Goal: Task Accomplishment & Management: Complete application form

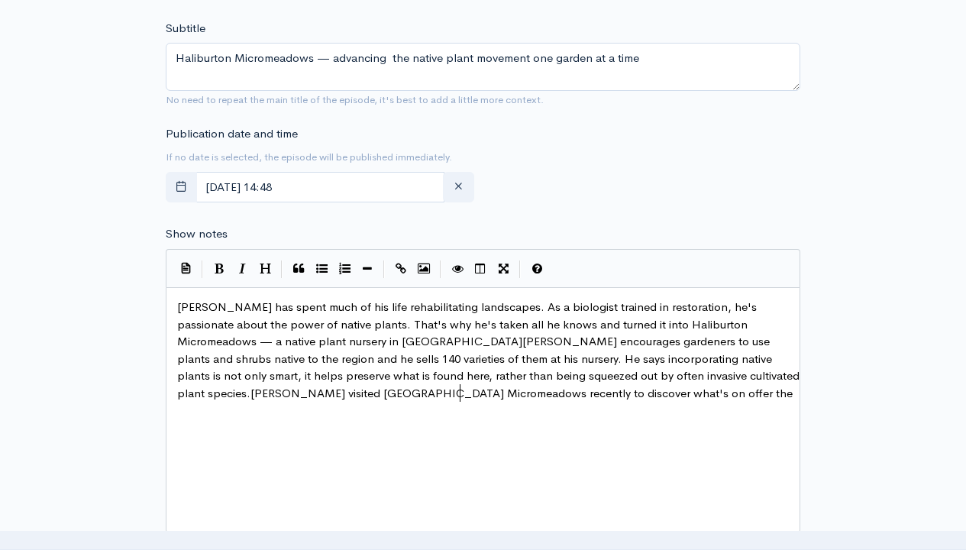
scroll to position [69, 0]
type textarea "[PERSON_NAME] has spent much of his life rehabilitating landscapes. As a biolog…"
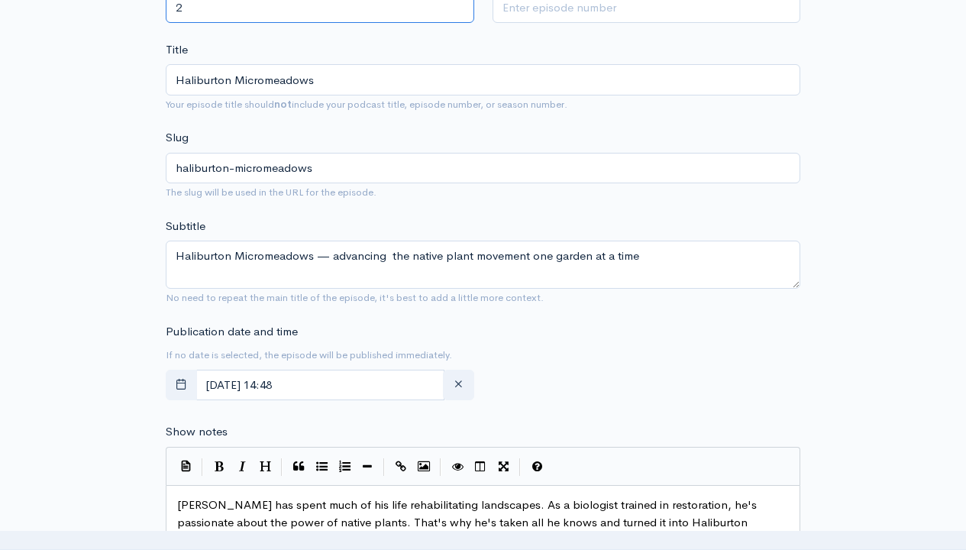
type input "2"
type input "102"
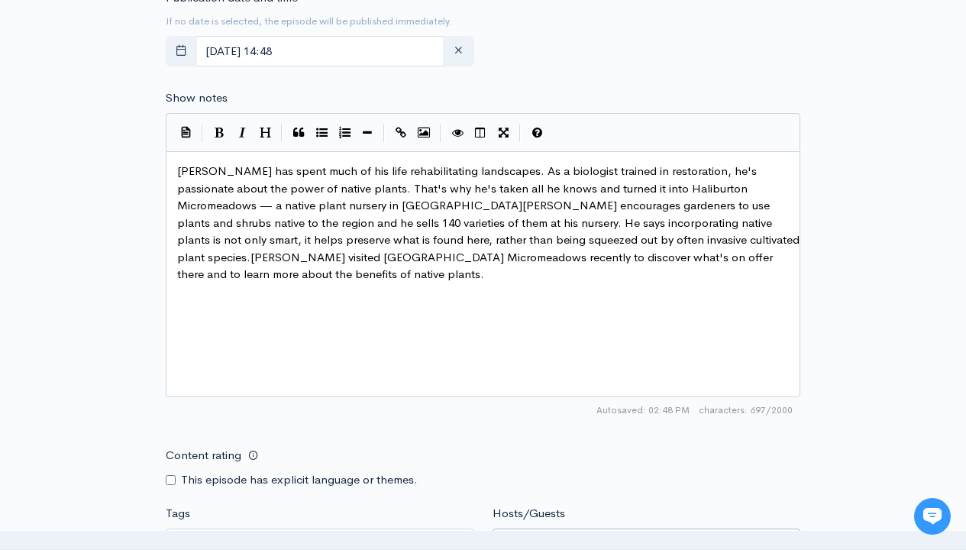
type input "[PERSON_NAME]"
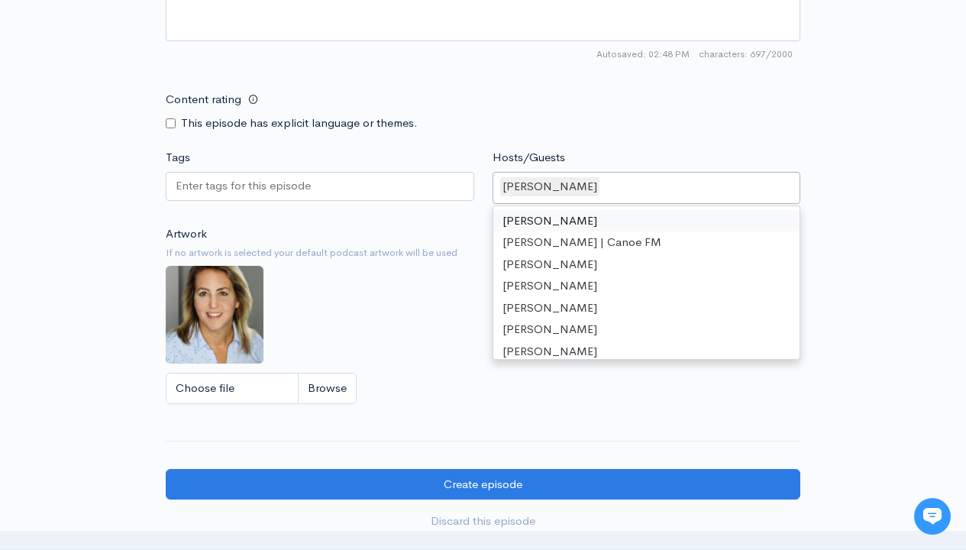
scroll to position [1224, 0]
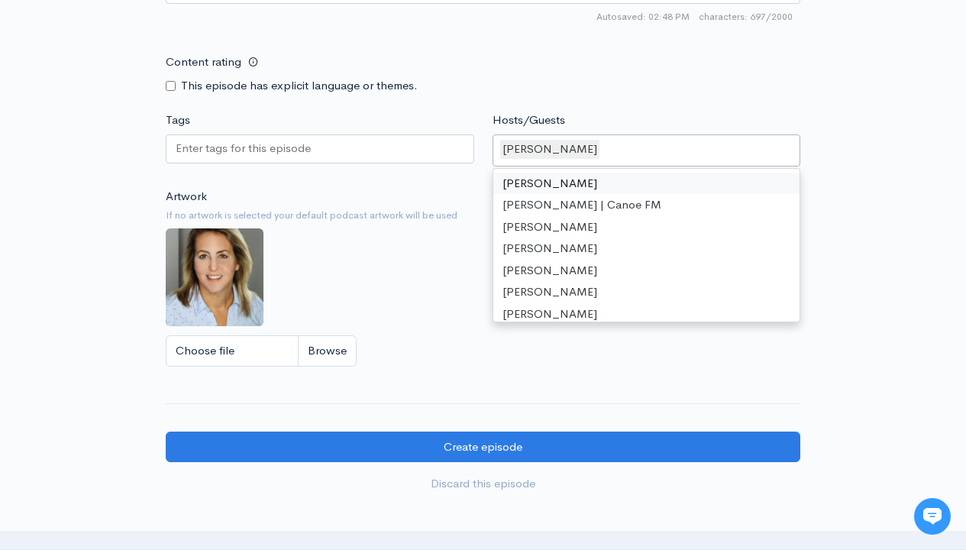
click at [244, 148] on input "Tags" at bounding box center [244, 149] width 137 height 18
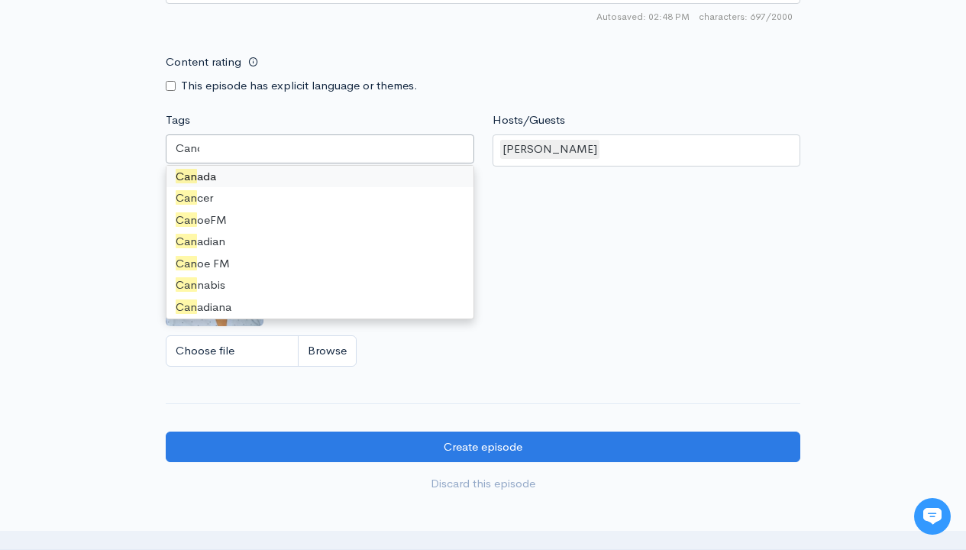
scroll to position [0, 0]
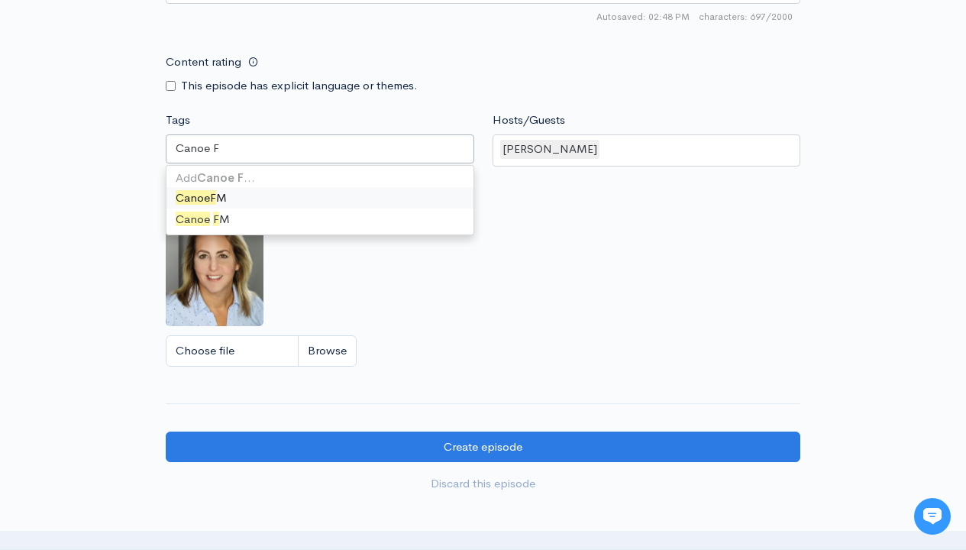
type input "Canoe FM"
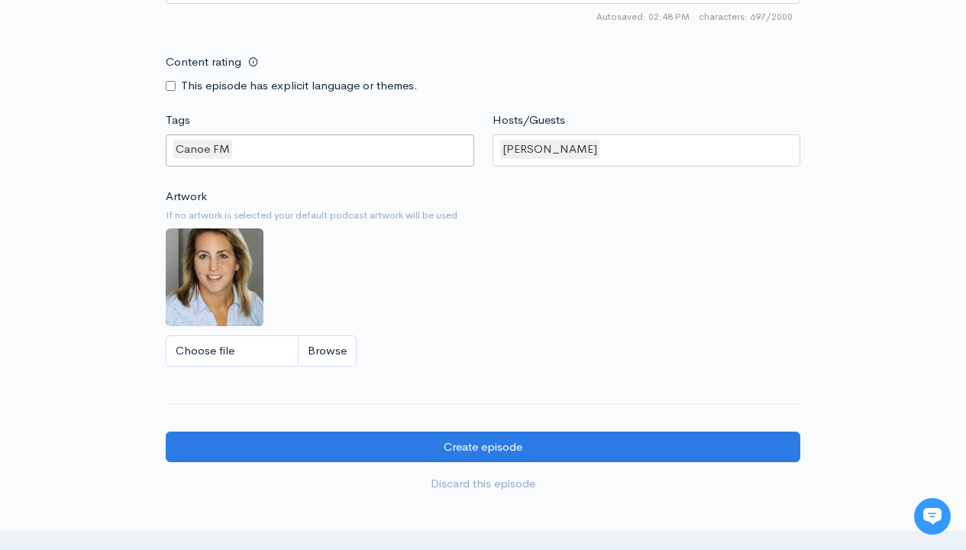
click at [234, 149] on input "Tags" at bounding box center [235, 149] width 3 height 18
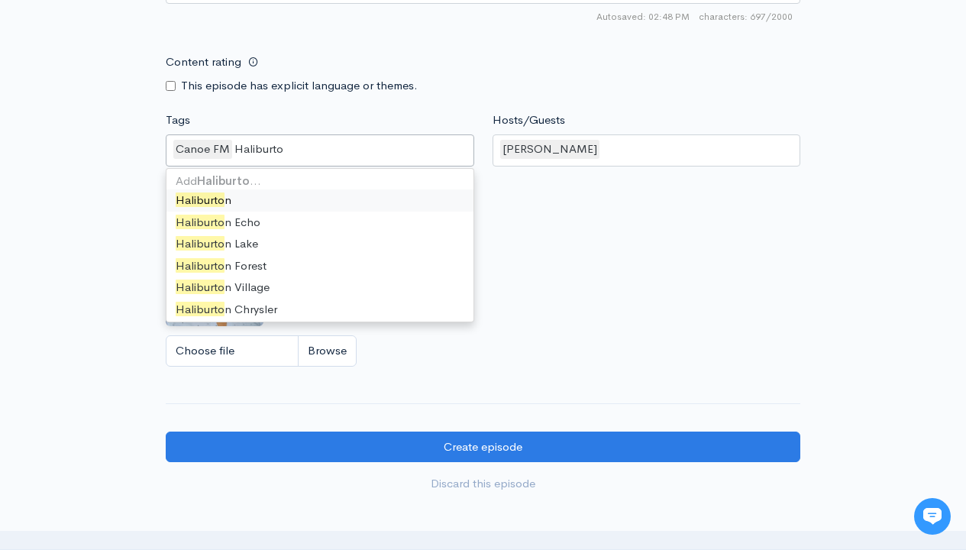
type input "Haliburton"
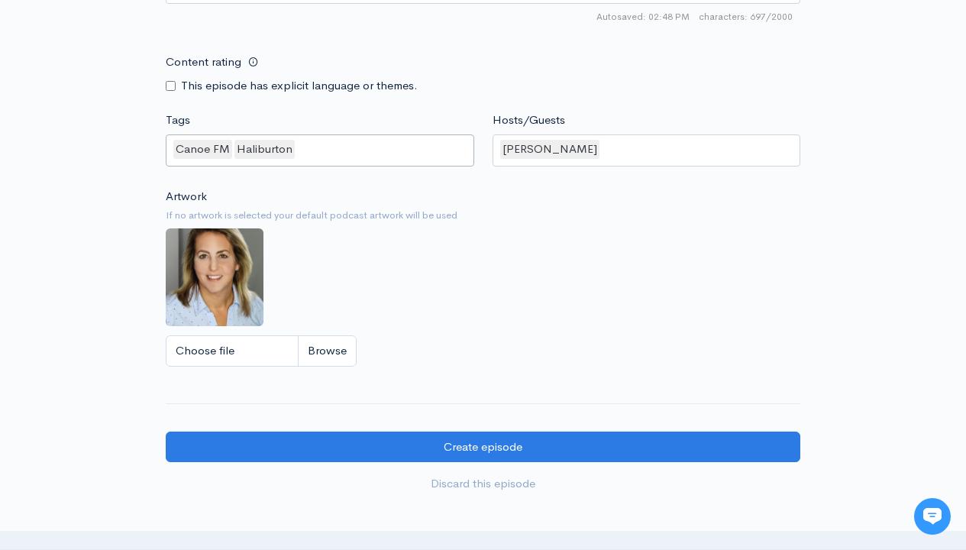
click at [297, 149] on input "Tags" at bounding box center [298, 149] width 3 height 18
type input "Native Plant"
click at [367, 149] on input "Tags" at bounding box center [368, 149] width 3 height 18
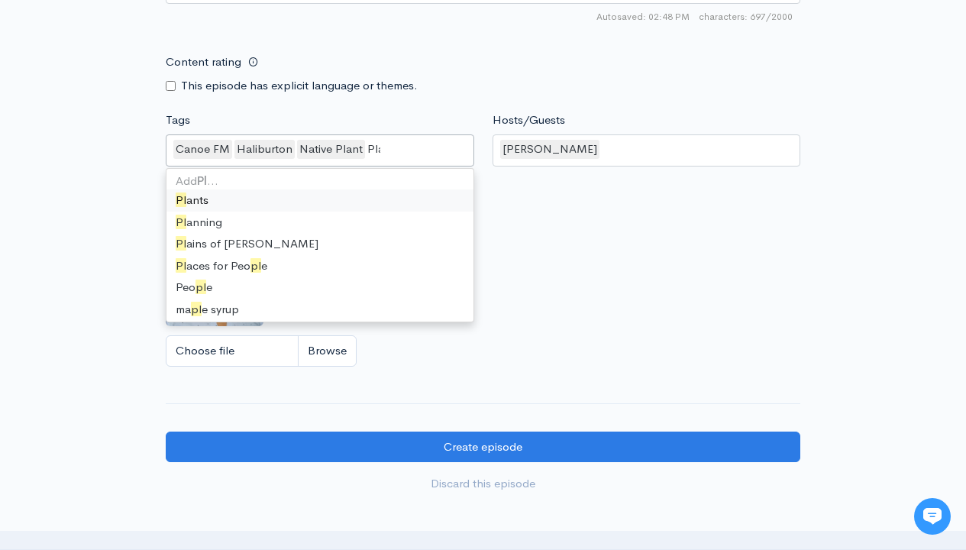
type input "Plants"
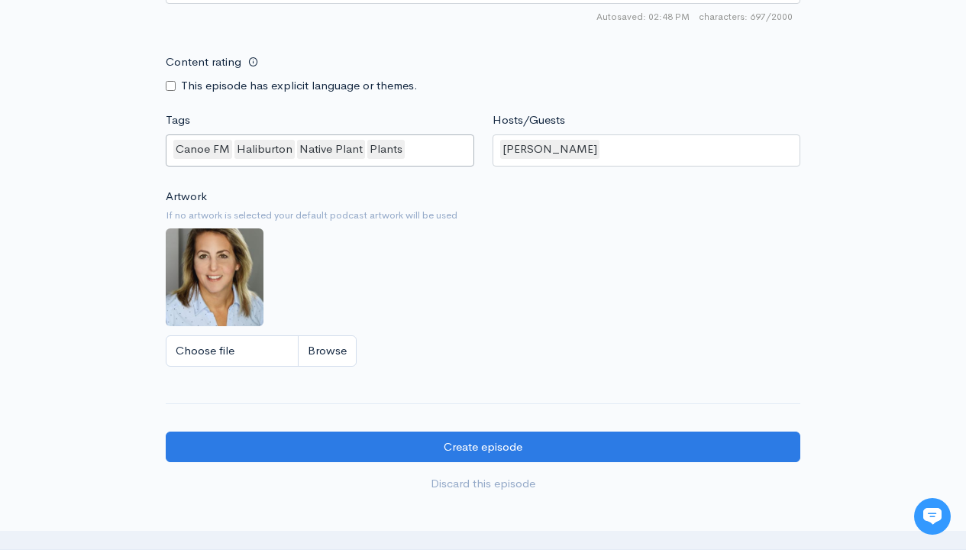
click at [407, 149] on input "Tags" at bounding box center [408, 149] width 3 height 18
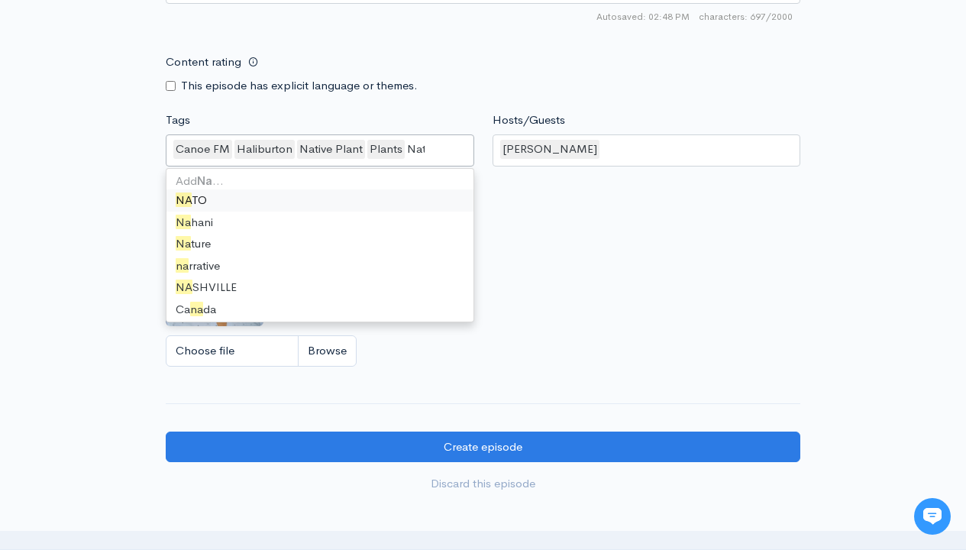
type input "Native"
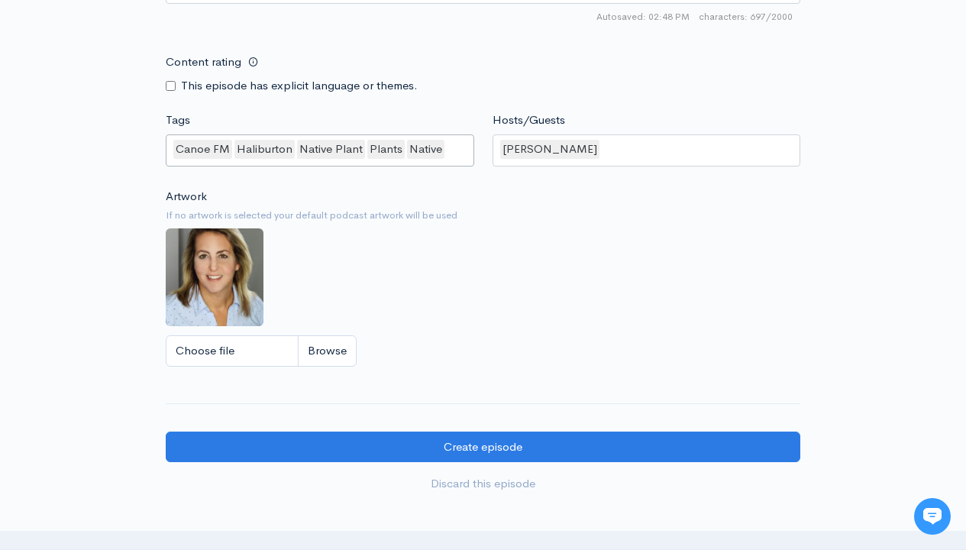
click at [447, 149] on input "Tags" at bounding box center [448, 149] width 3 height 18
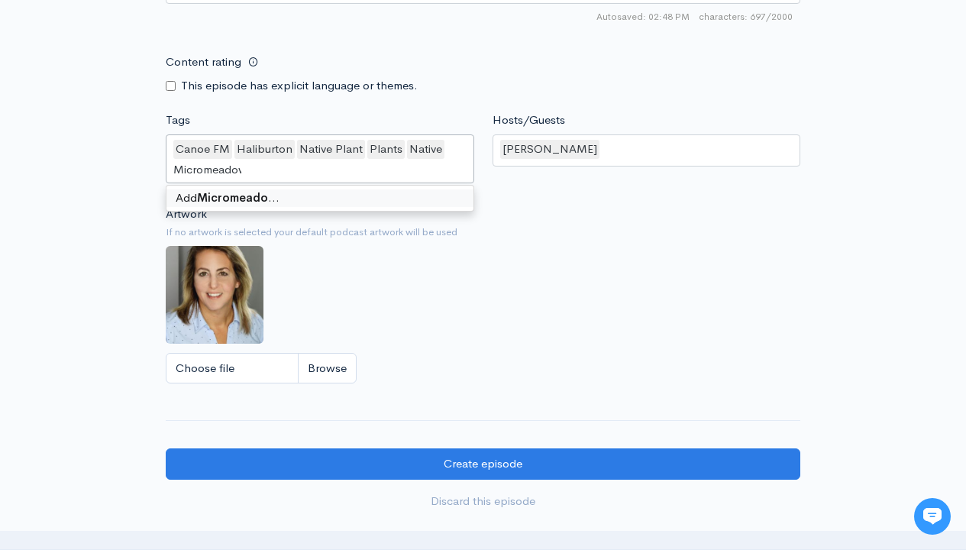
type input "Micromeadows"
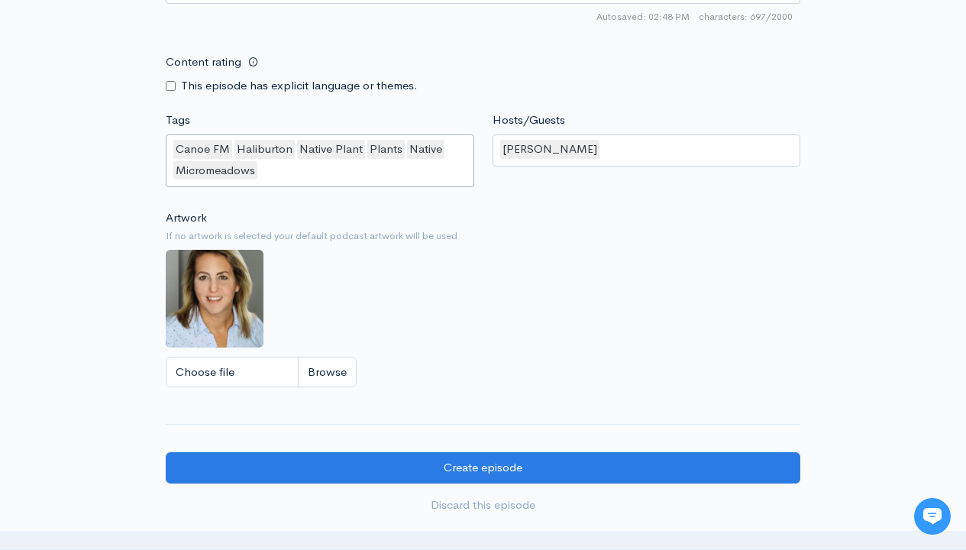
click at [260, 170] on input "Tags" at bounding box center [261, 171] width 3 height 18
type input "Gardeners"
click at [321, 170] on input "Tags" at bounding box center [322, 171] width 3 height 18
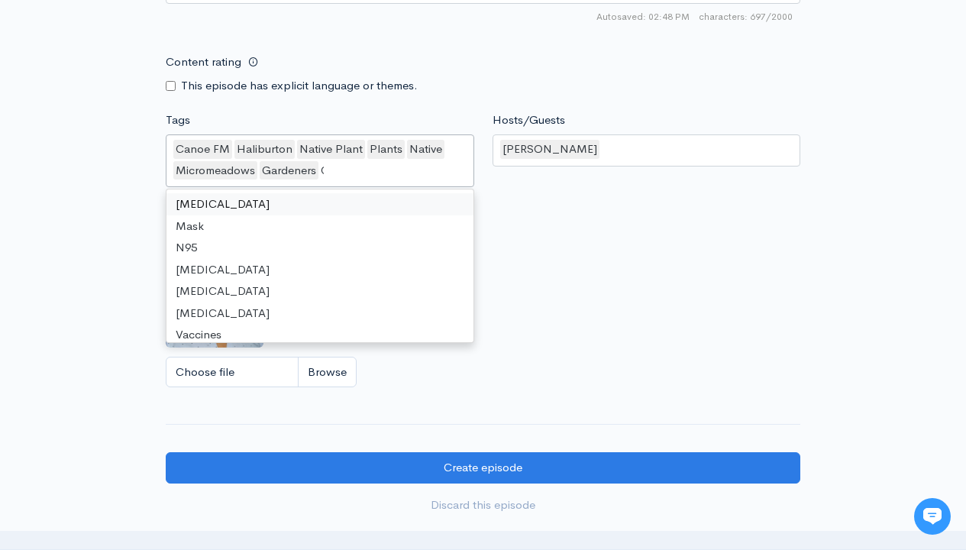
scroll to position [21, 0]
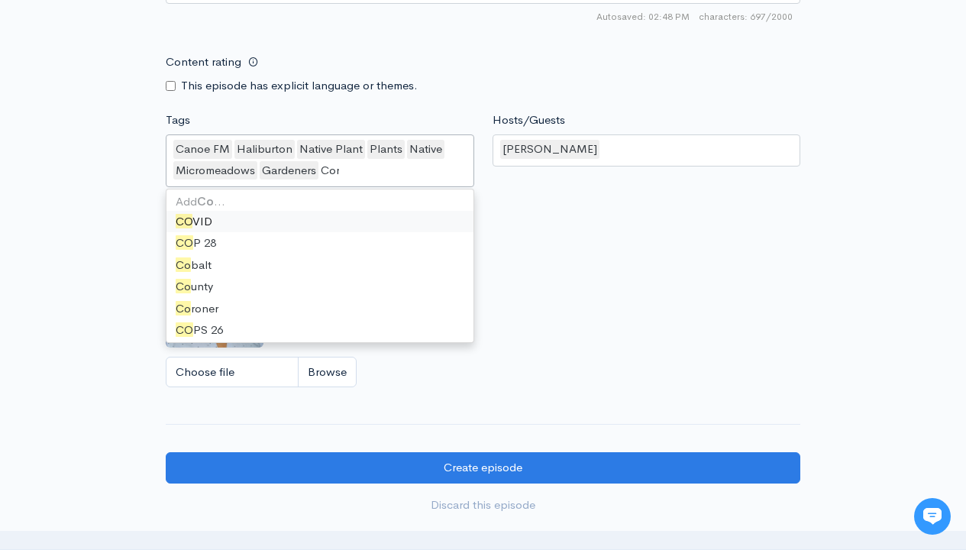
type input "Conlin"
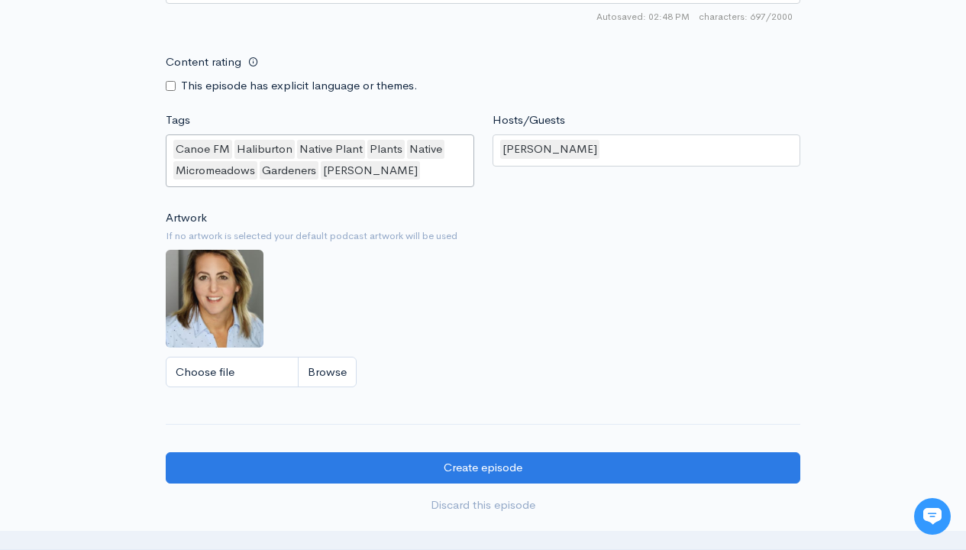
click at [422, 170] on input "Tags" at bounding box center [423, 171] width 3 height 18
type input "Nursery"
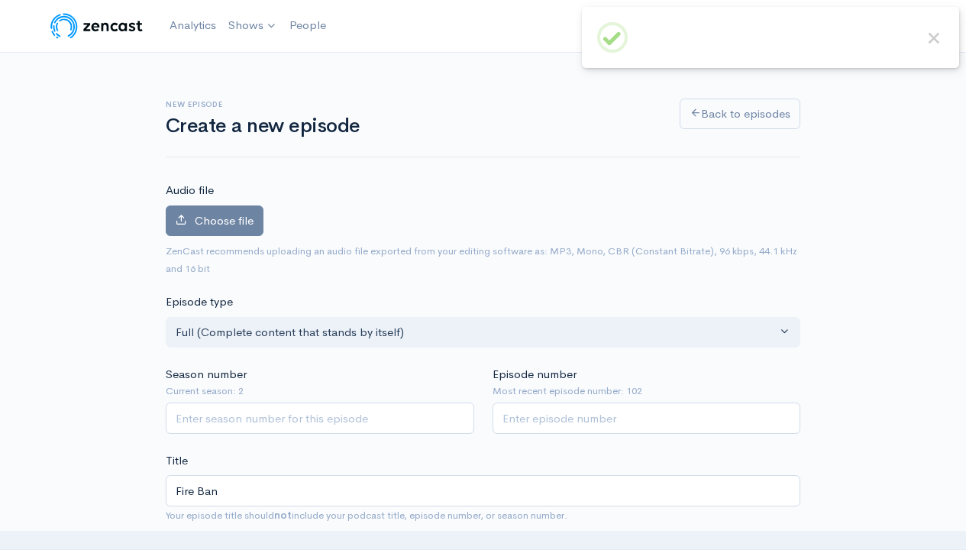
type textarea "This week, [*someone*], [*someone else*] and [*another person*] cover [*topic*]…"
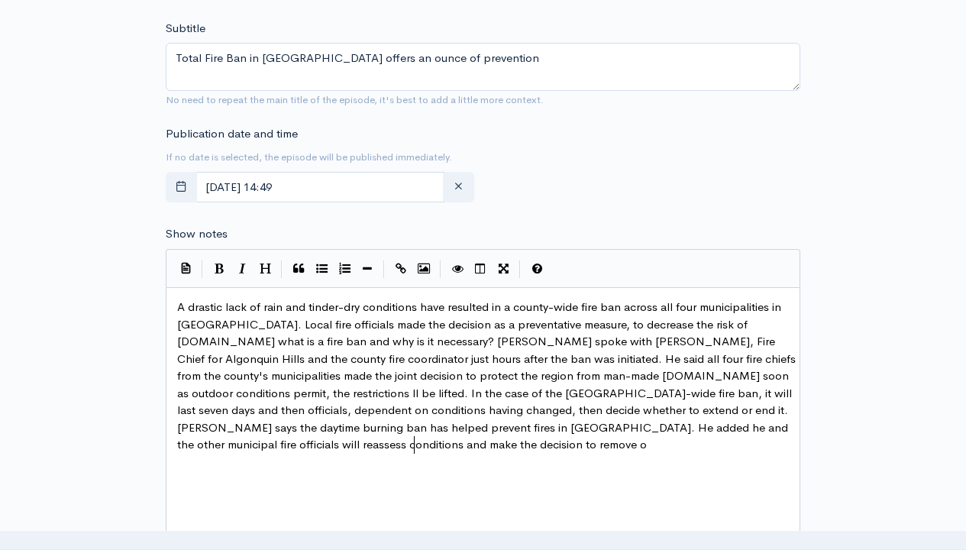
type textarea "A drastic lack of rain and tinder-dry conditions have resulted in a county-wide…"
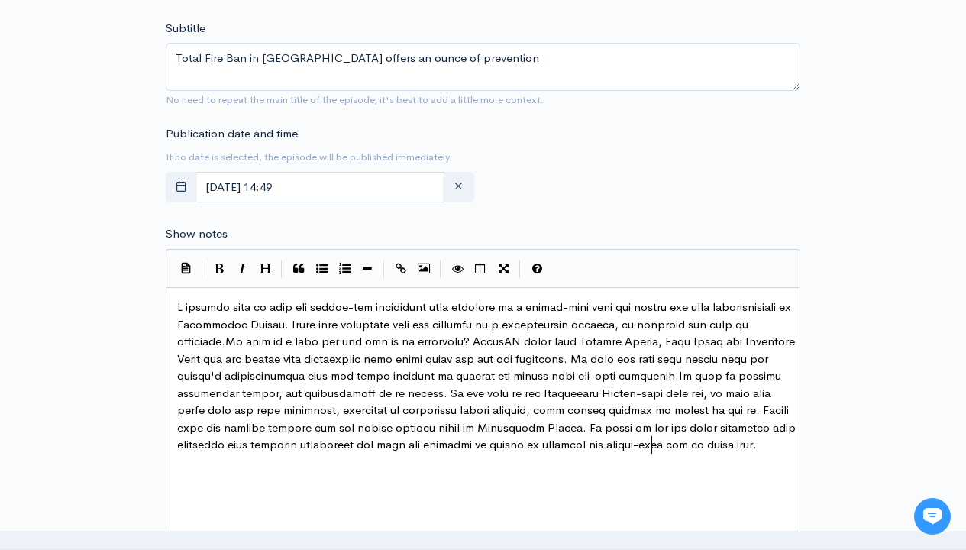
type textarea "ntinue the county-wide ban [DATE]."
type input "2"
type input "103"
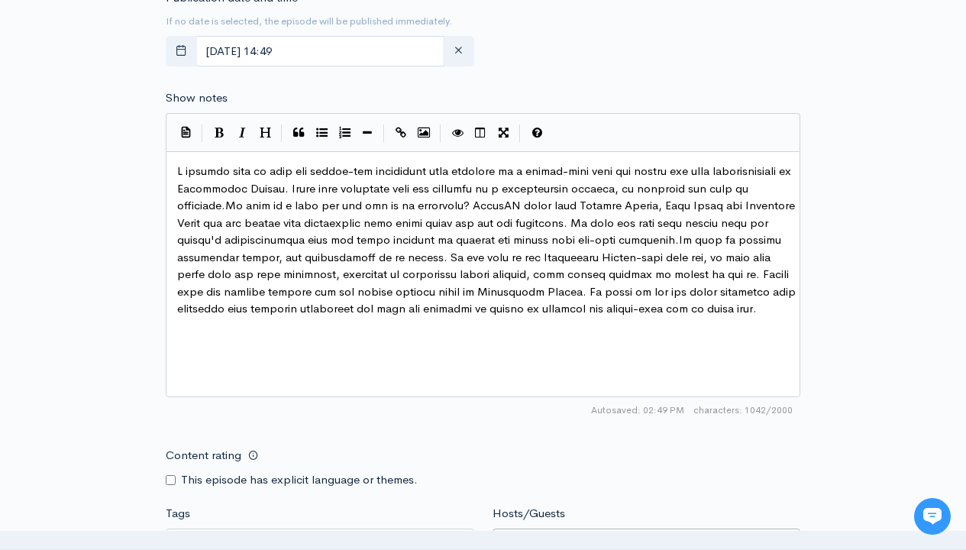
type input "[PERSON_NAME]"
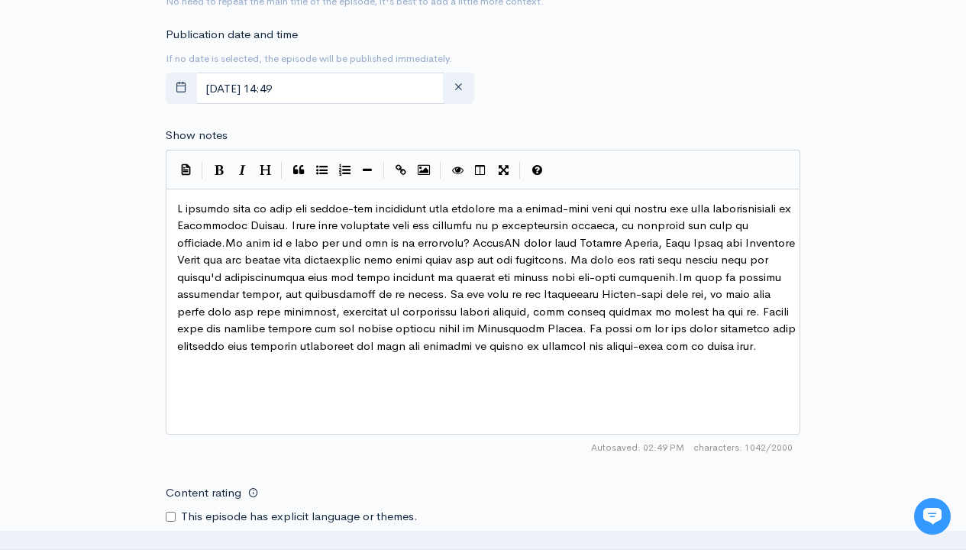
scroll to position [830, 0]
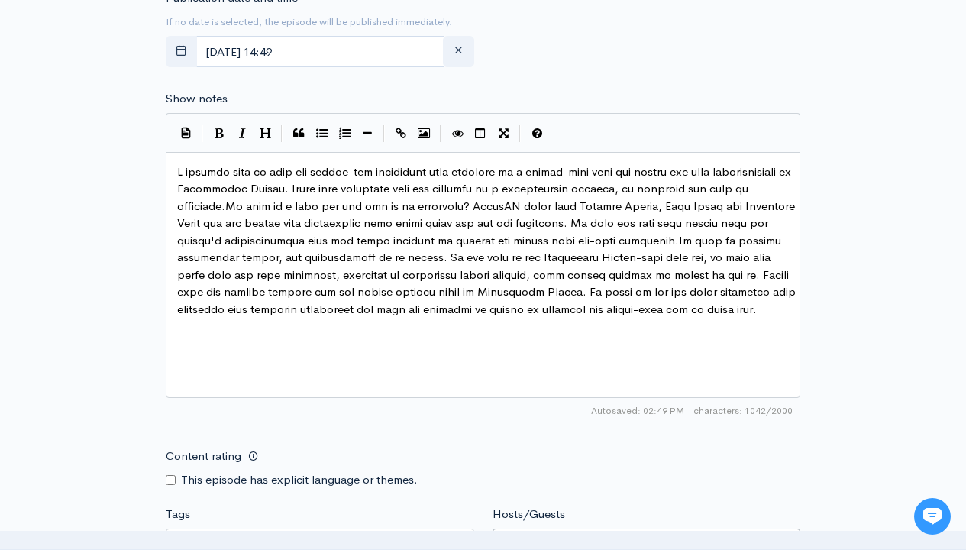
click at [244, 534] on input "Tags" at bounding box center [244, 543] width 137 height 18
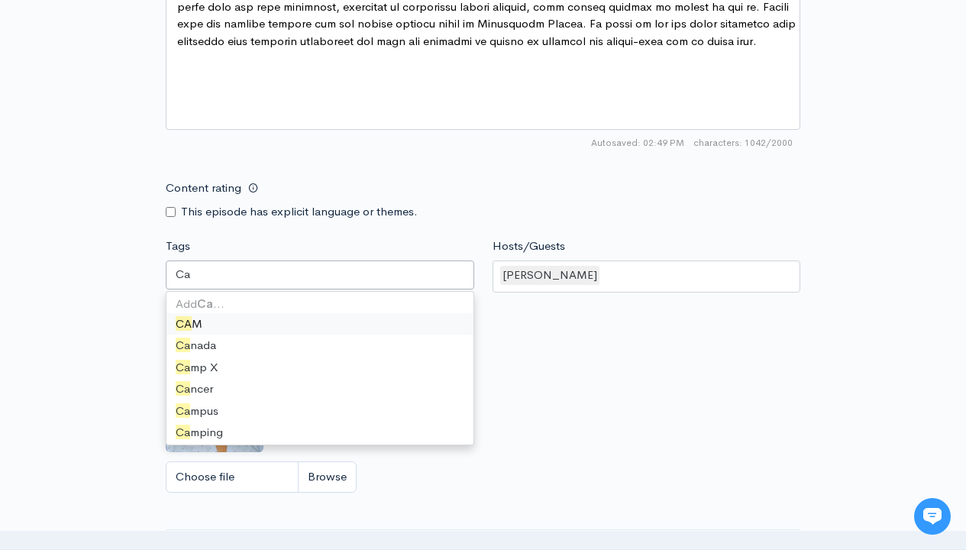
scroll to position [21, 0]
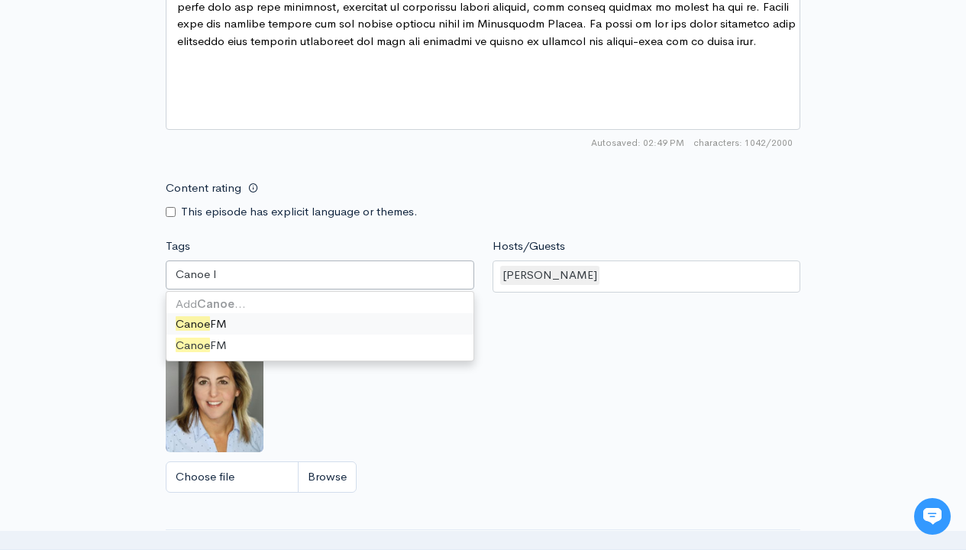
type input "Canoe FM"
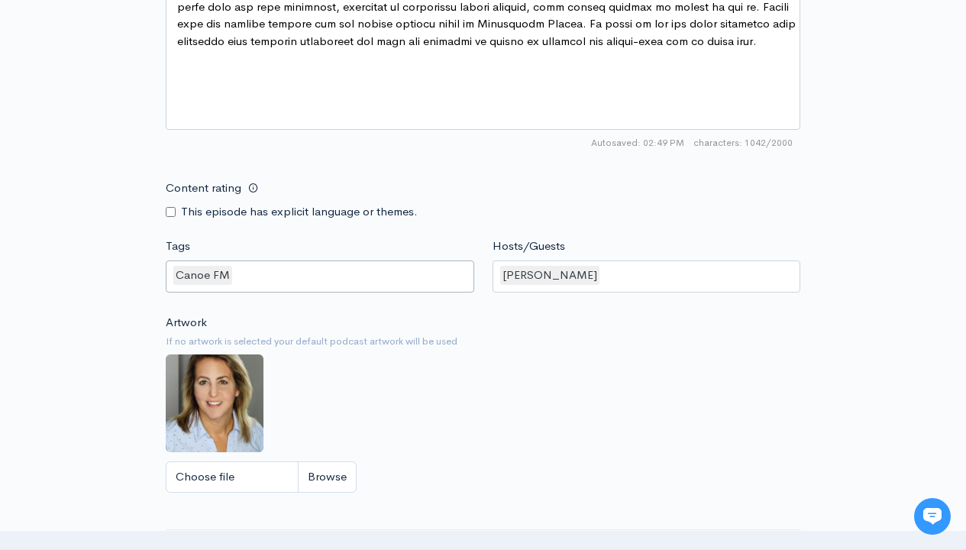
click at [234, 275] on input "Tags" at bounding box center [235, 275] width 3 height 18
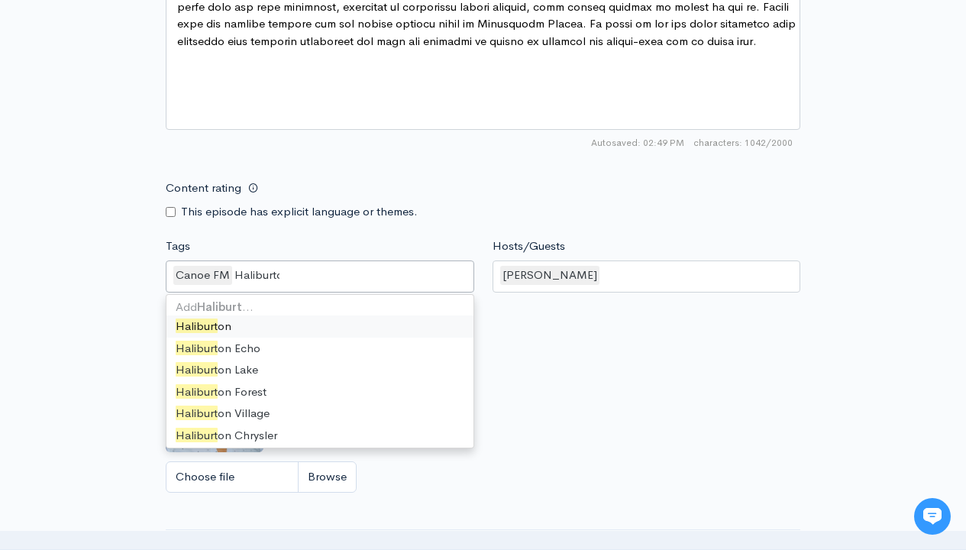
type input "Haliburton"
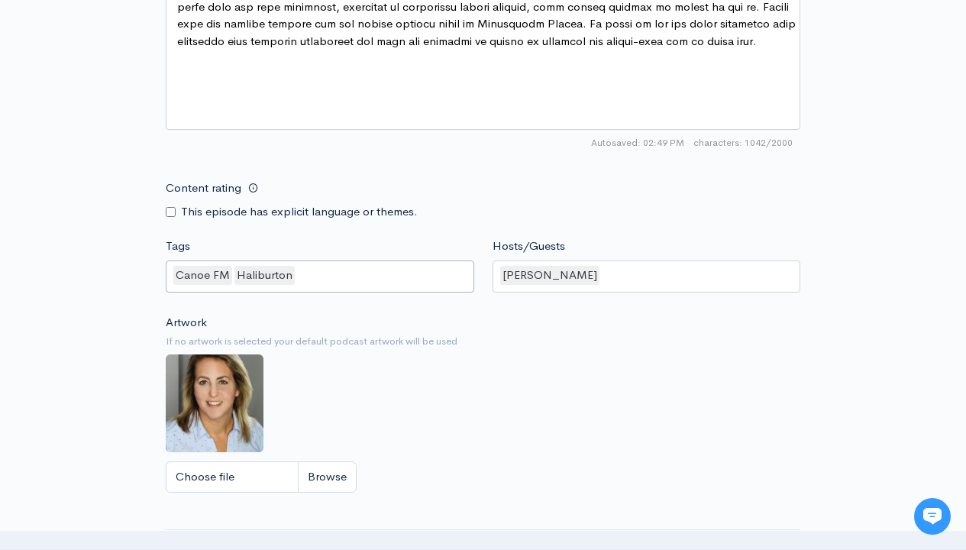
click at [297, 275] on input "Tags" at bounding box center [298, 275] width 3 height 18
type input "County Wide"
click at [371, 275] on input "Tags" at bounding box center [372, 275] width 3 height 18
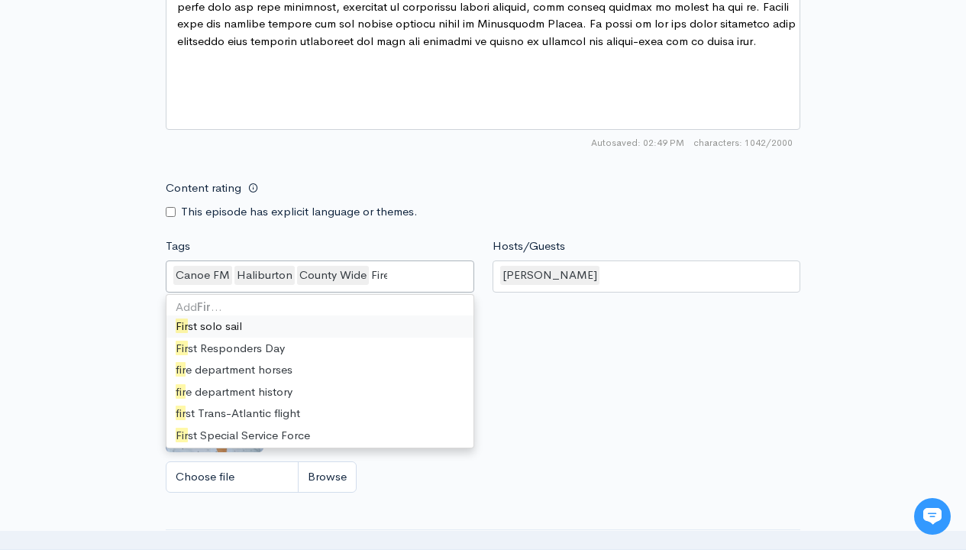
type input "Fires"
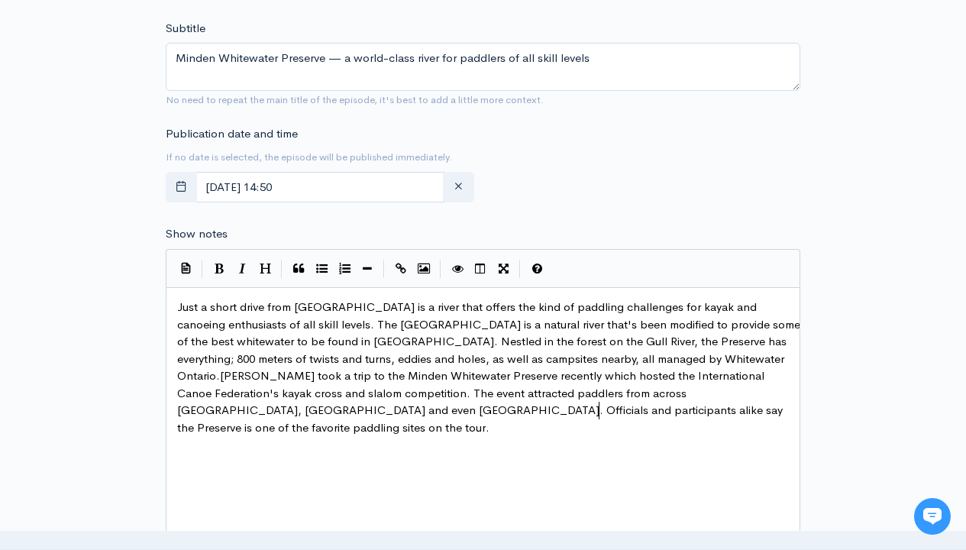
type textarea "Just a short drive from Minden is a river that offers the kind of paddling chal…"
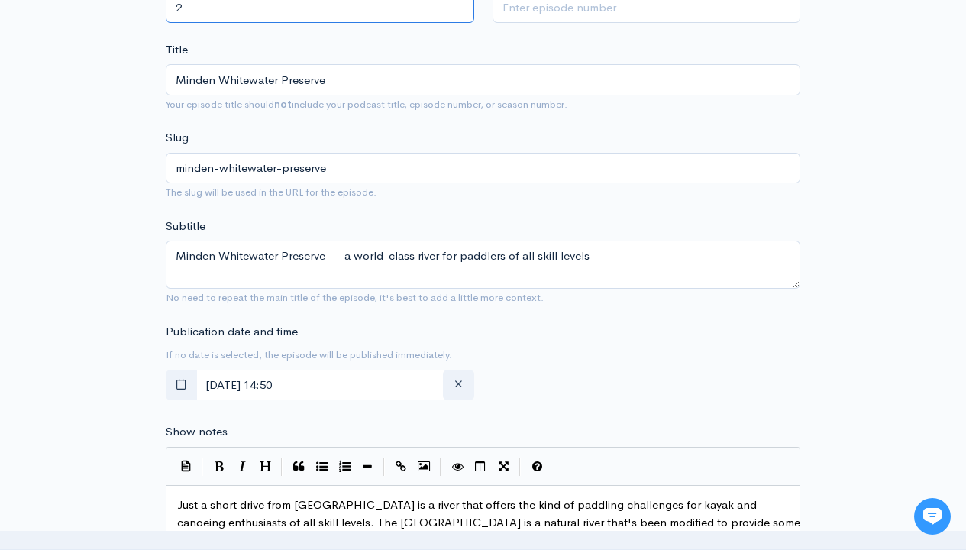
type input "2"
type input "104"
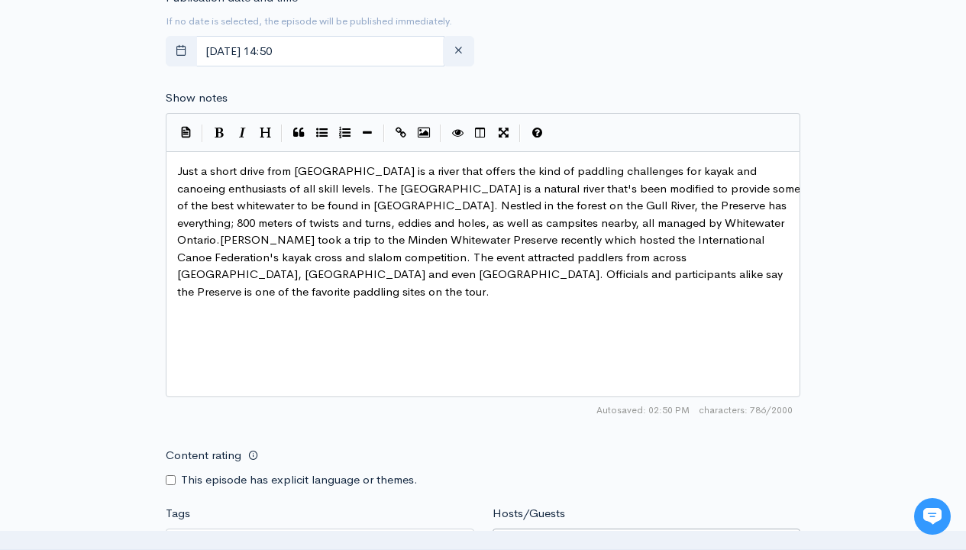
type input "[PERSON_NAME]"
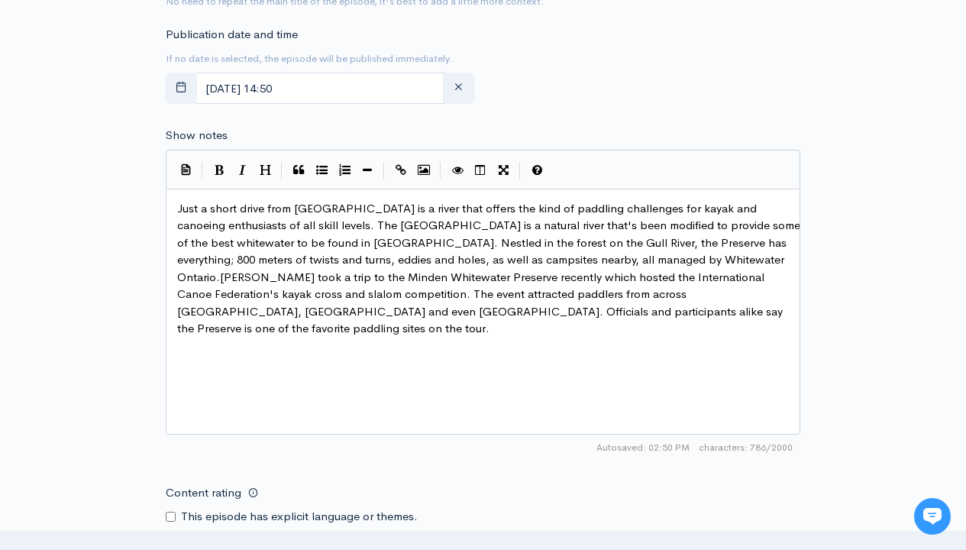
scroll to position [830, 0]
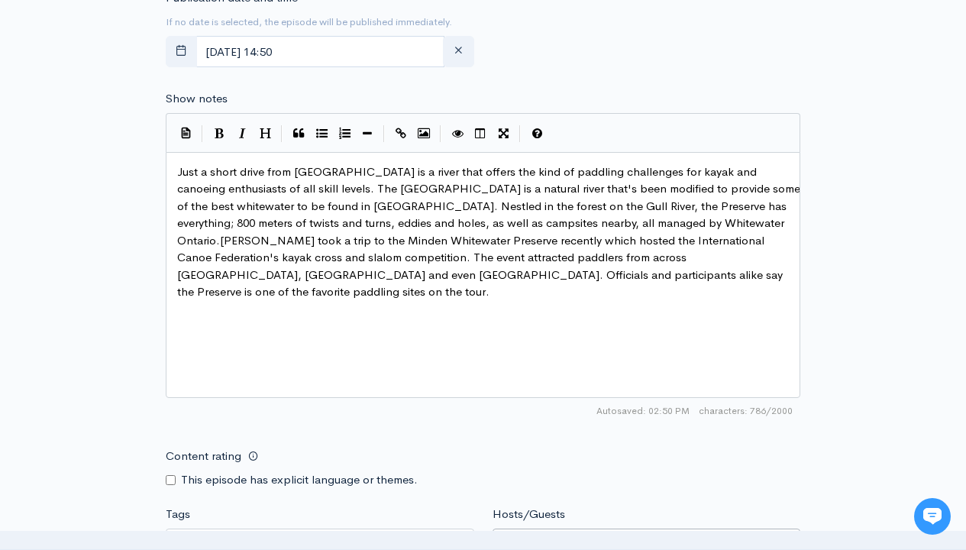
click at [244, 534] on input "Tags" at bounding box center [244, 543] width 137 height 18
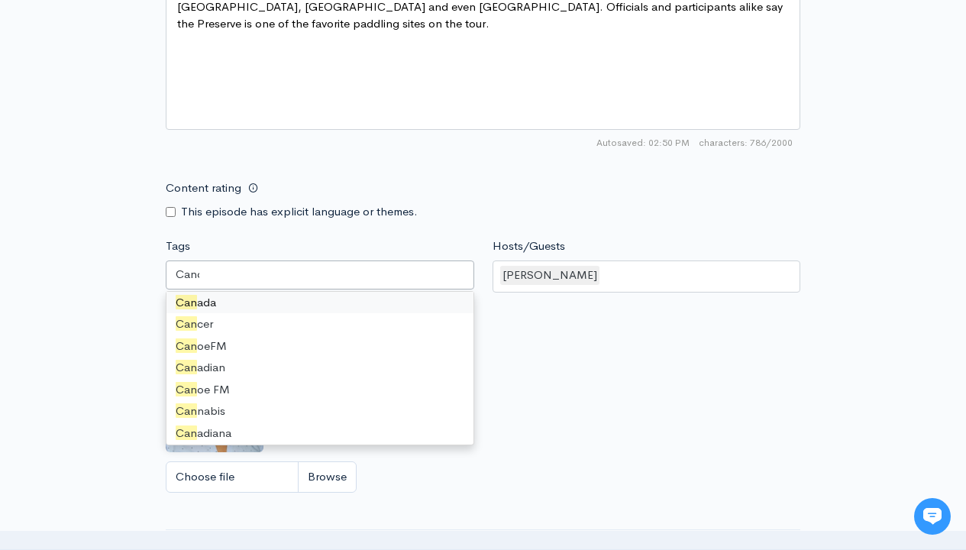
scroll to position [0, 0]
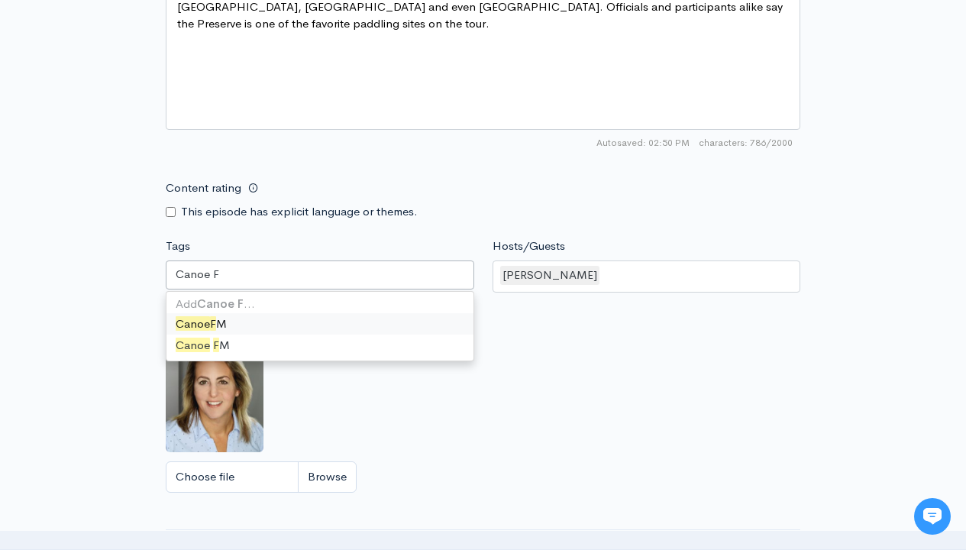
type input "Canoe FM"
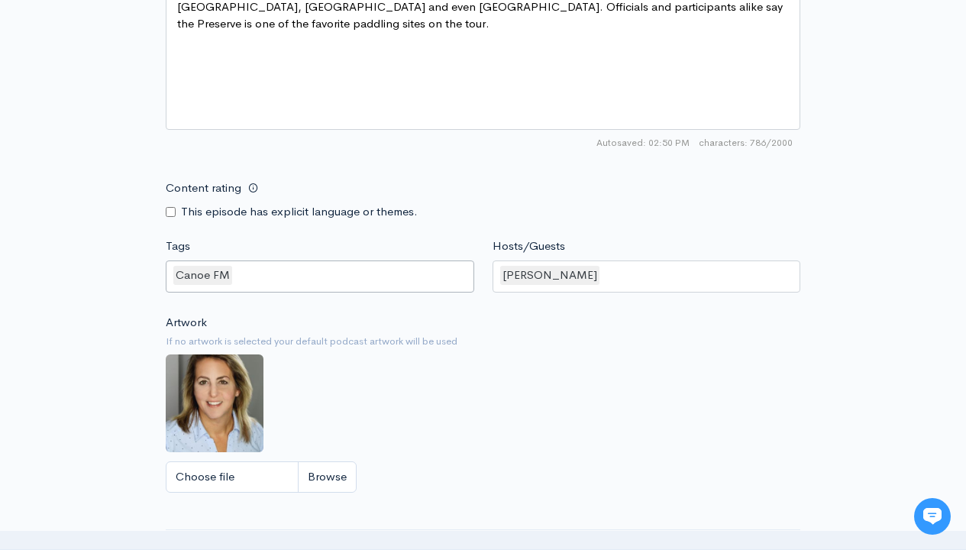
click at [234, 275] on input "Tags" at bounding box center [235, 275] width 3 height 18
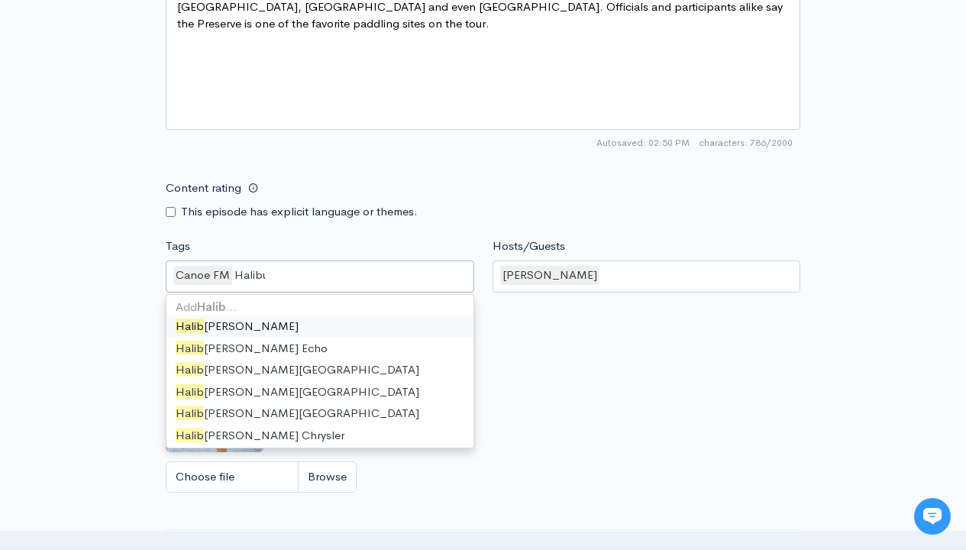
type input "Haliburton"
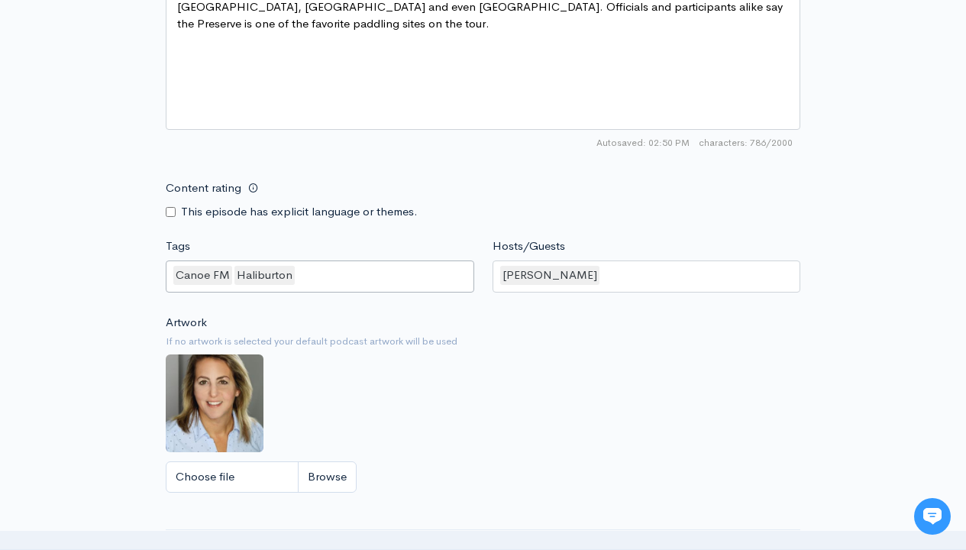
click at [297, 275] on input "Tags" at bounding box center [298, 275] width 3 height 18
type input "Minden Whitewater"
click at [406, 275] on input "Tags" at bounding box center [407, 275] width 3 height 18
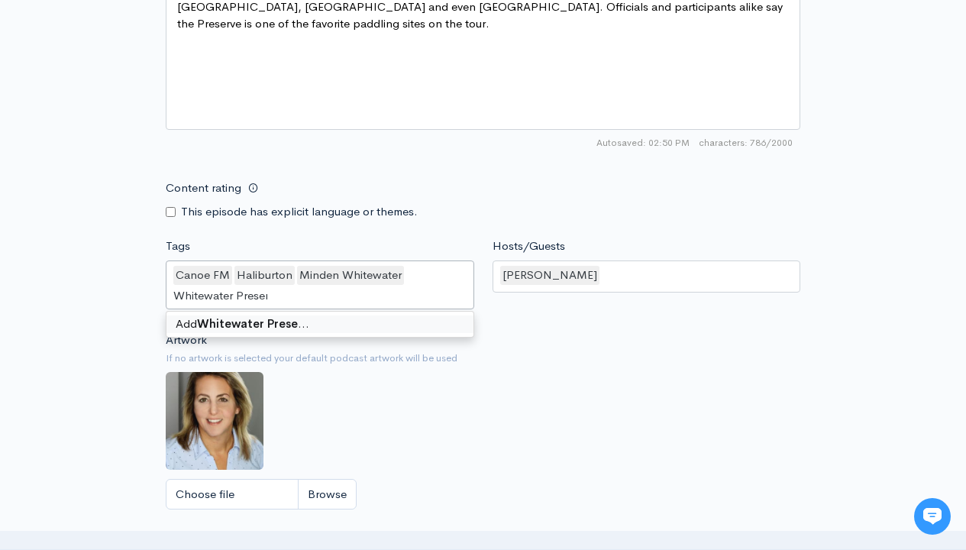
type input "Whitewater Preserve"
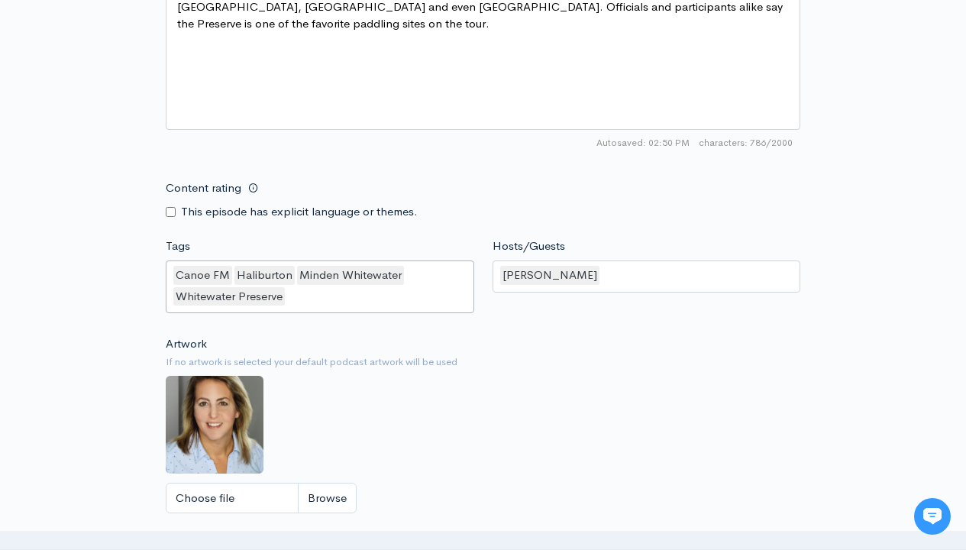
click at [288, 296] on input "Tags" at bounding box center [288, 297] width 3 height 18
type input "Skill Levels"
click at [351, 296] on input "Tags" at bounding box center [351, 297] width 3 height 18
type input "Whitewater"
click at [418, 296] on input "Tags" at bounding box center [417, 297] width 3 height 18
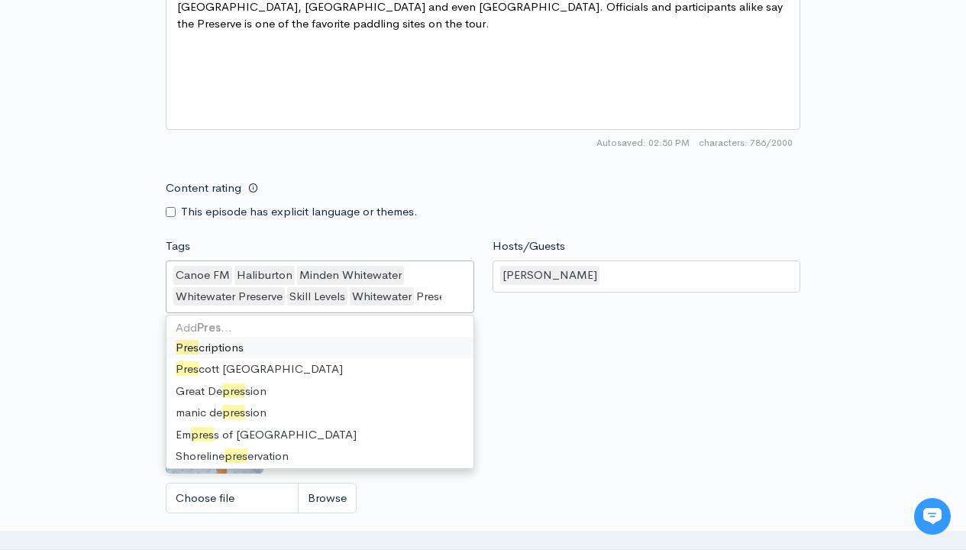
type input "Preserve"
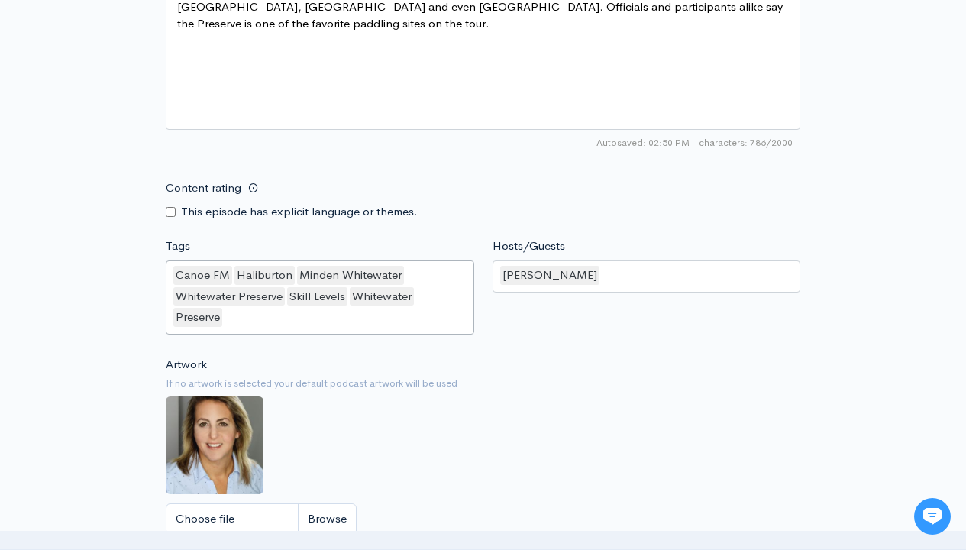
click at [226, 317] on input "Tags" at bounding box center [225, 317] width 3 height 18
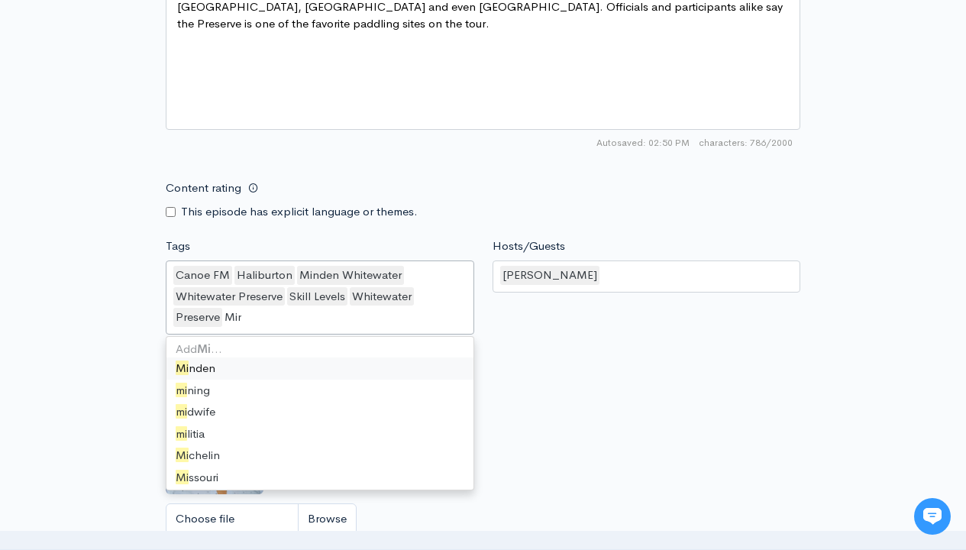
type input "Minden"
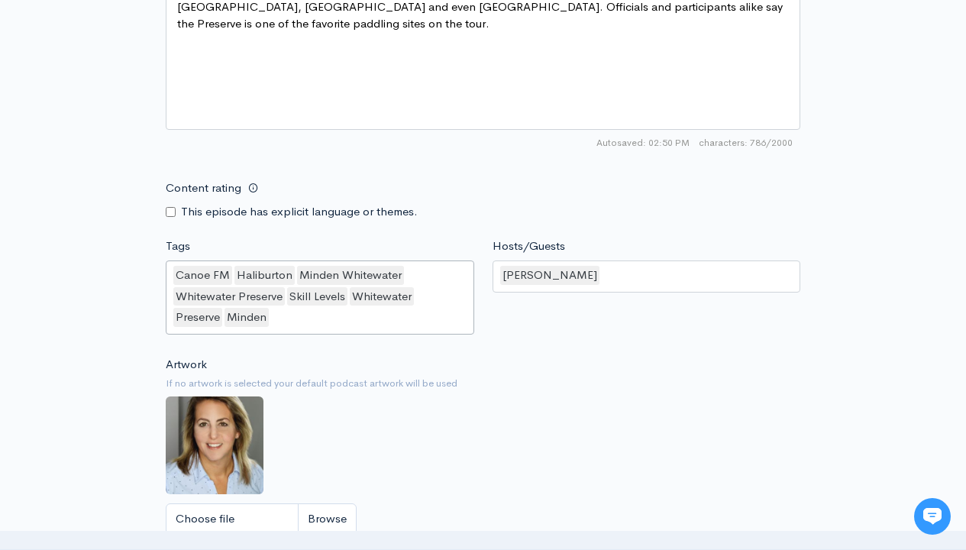
click at [272, 317] on input "Tags" at bounding box center [272, 317] width 3 height 18
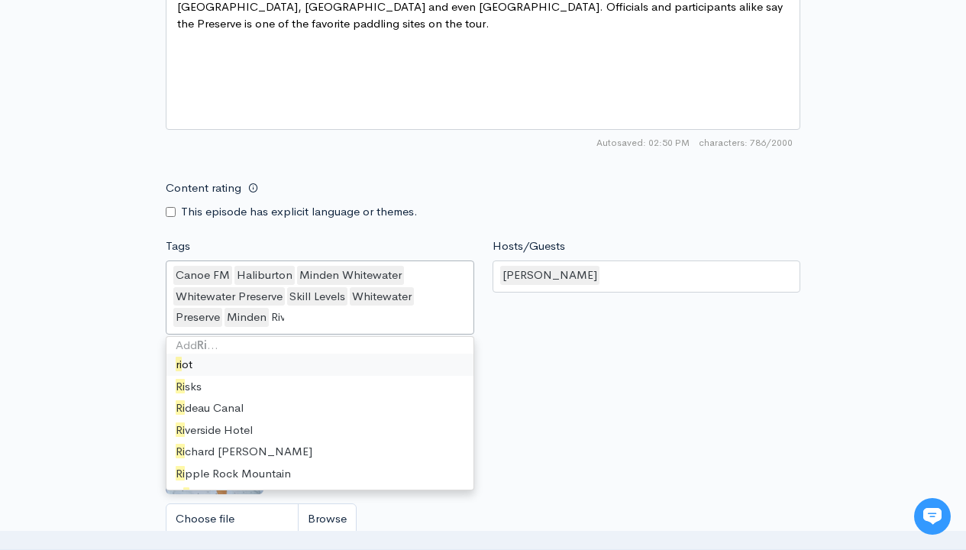
type input "River"
